Goal: Contribute content

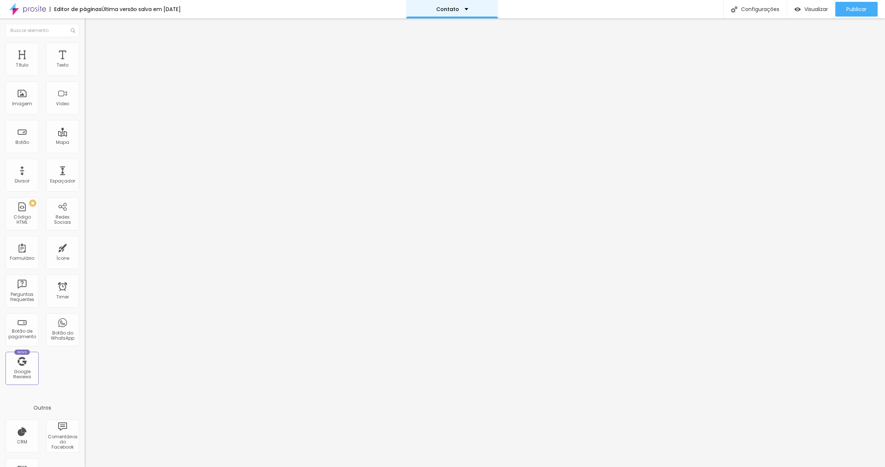
click at [481, 12] on div "Contato" at bounding box center [452, 9] width 92 height 18
click at [418, 32] on link "FAQ" at bounding box center [412, 28] width 11 height 8
click at [85, 63] on span "Adicionar imagem" at bounding box center [108, 60] width 47 height 6
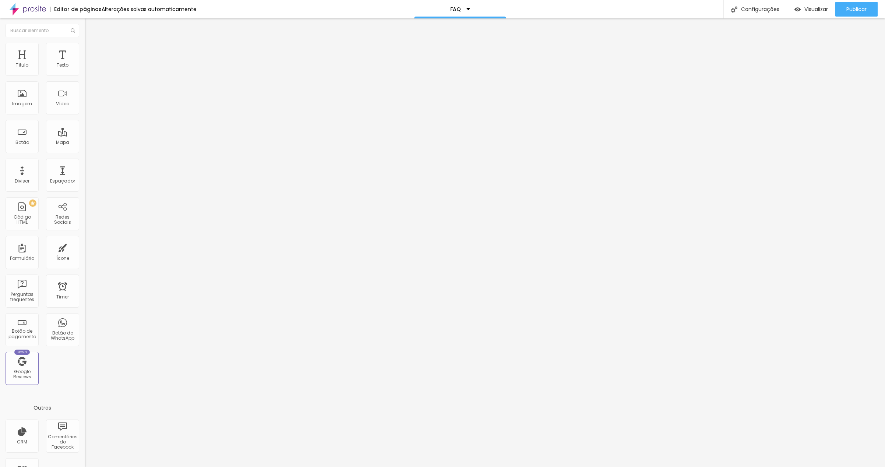
click at [463, 5] on div "FAQ" at bounding box center [460, 9] width 92 height 18
click at [418, 32] on link "FAQ" at bounding box center [412, 28] width 11 height 8
click at [454, 11] on p "FAQ" at bounding box center [455, 9] width 11 height 5
click at [424, 27] on link "Home" at bounding box center [415, 23] width 17 height 8
